Goal: Task Accomplishment & Management: Manage account settings

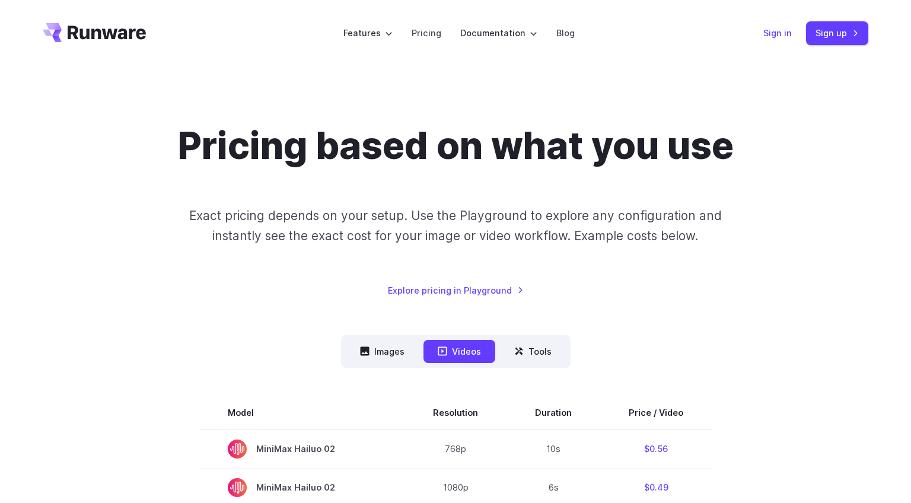
click at [780, 37] on link "Sign in" at bounding box center [777, 33] width 28 height 14
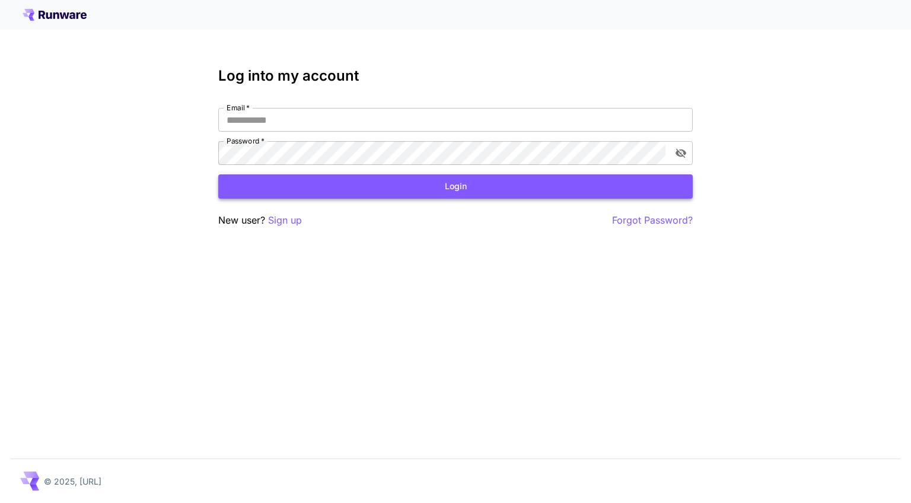
type input "**********"
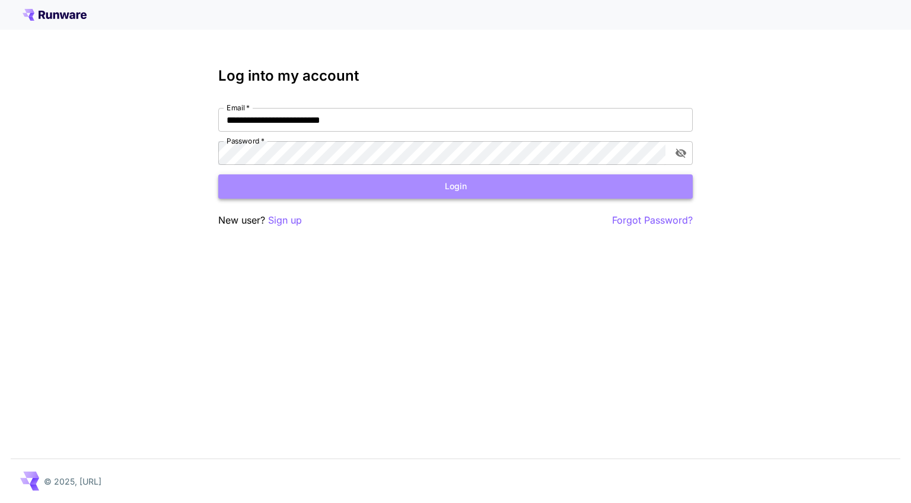
click at [400, 196] on button "Login" at bounding box center [455, 186] width 474 height 24
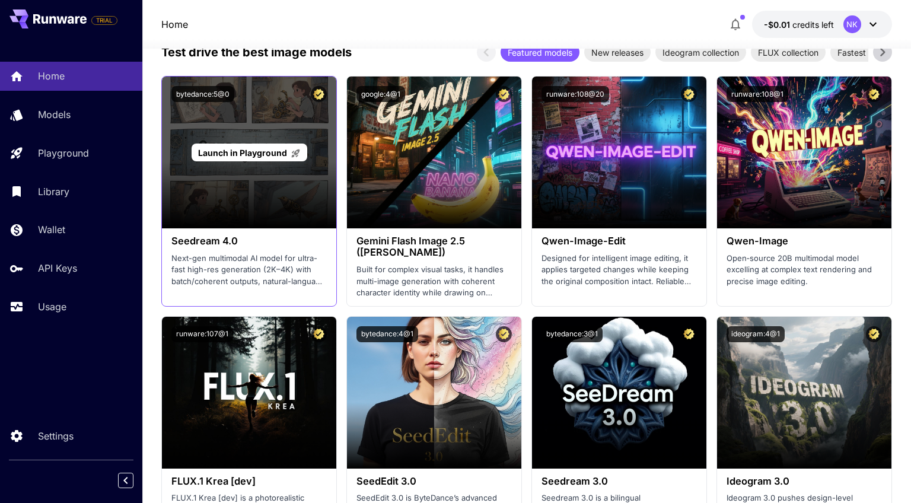
scroll to position [1496, 0]
